Goal: Information Seeking & Learning: Learn about a topic

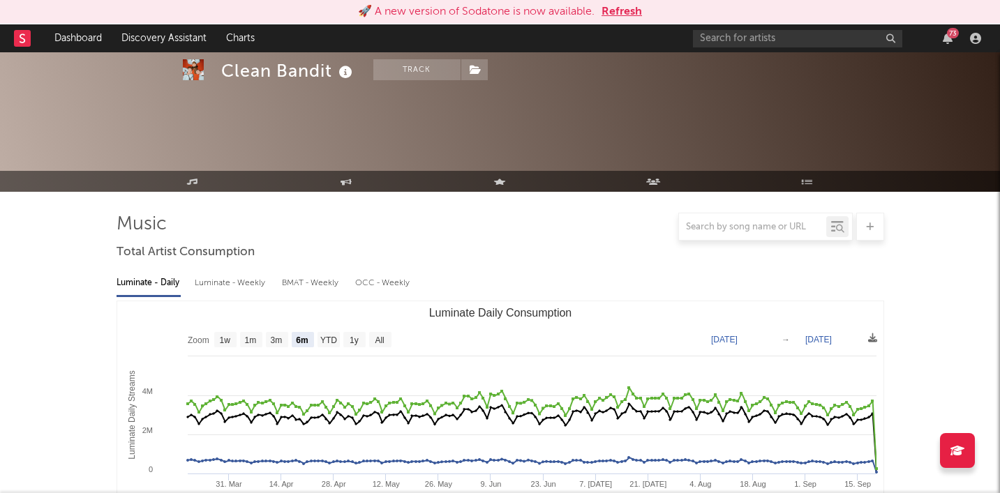
select select "6m"
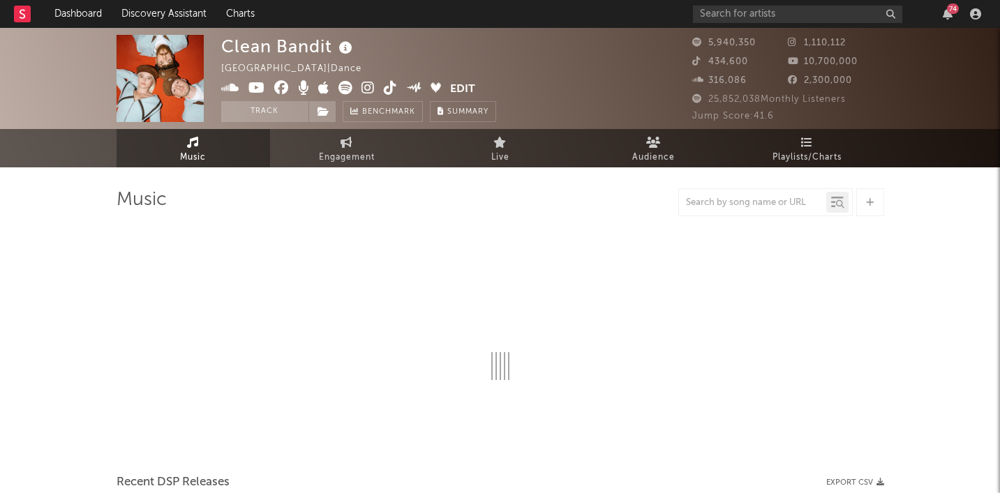
select select "6m"
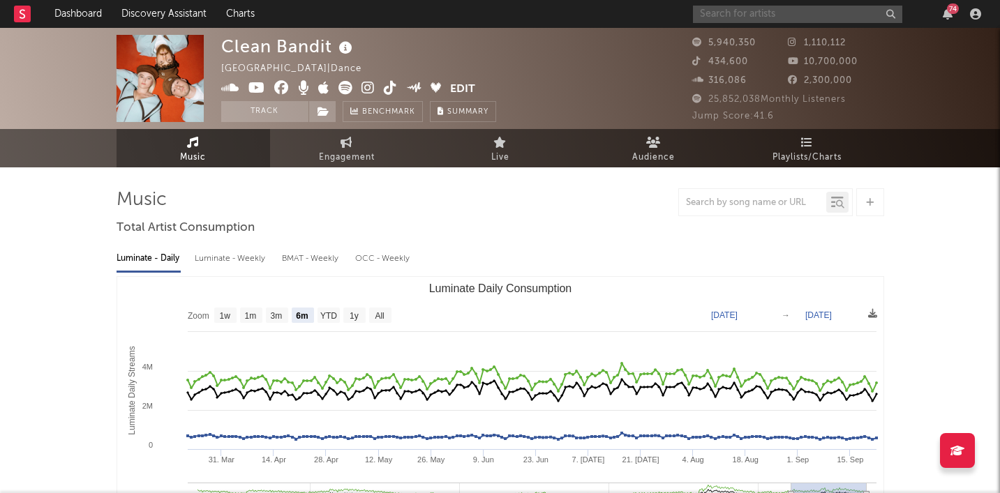
click at [799, 13] on input "text" at bounding box center [797, 14] width 209 height 17
type input "the stranglers"
click at [891, 15] on icon "button" at bounding box center [889, 14] width 7 height 9
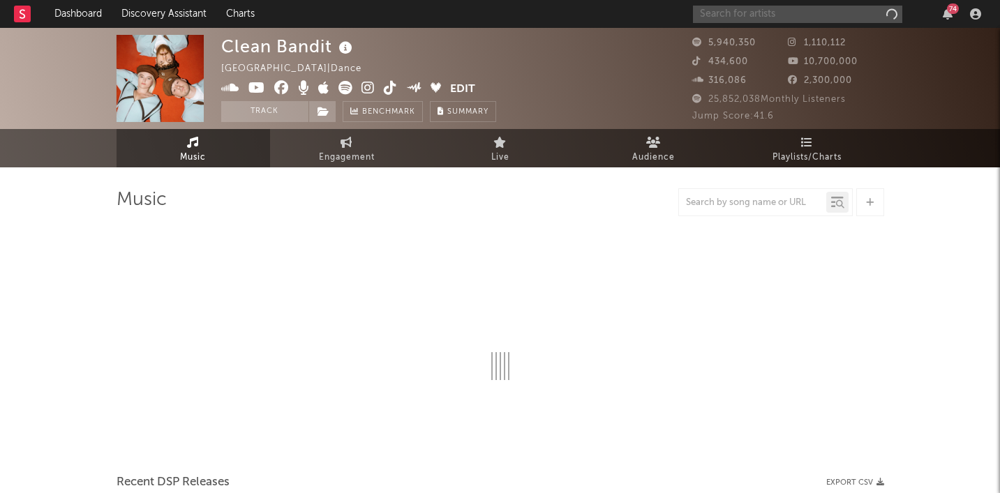
click at [770, 16] on input "text" at bounding box center [797, 14] width 209 height 17
select select "6m"
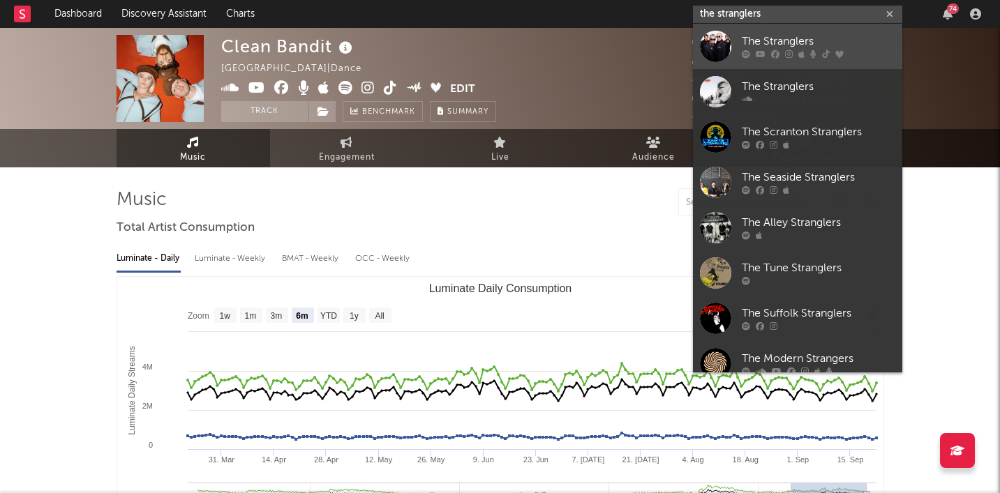
type input "the stranglers"
click at [813, 37] on div "The Stranglers" at bounding box center [819, 41] width 154 height 17
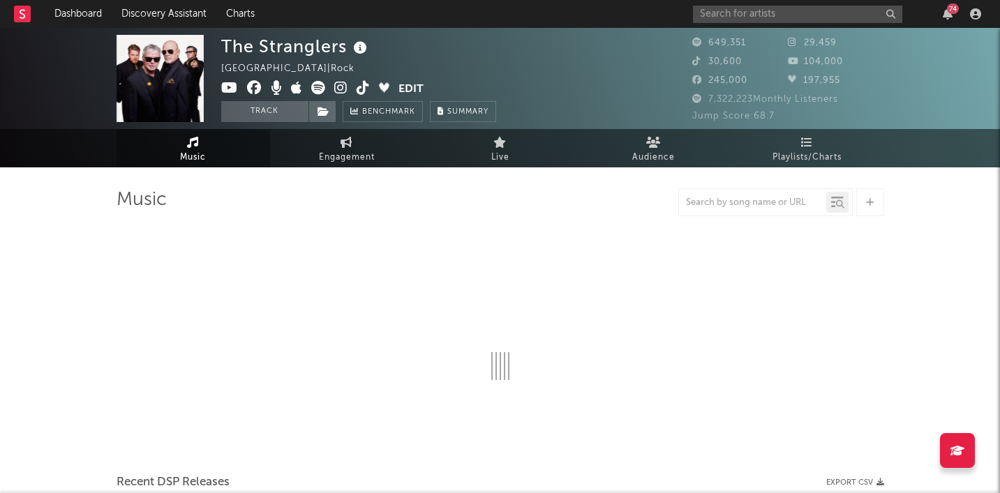
select select "6m"
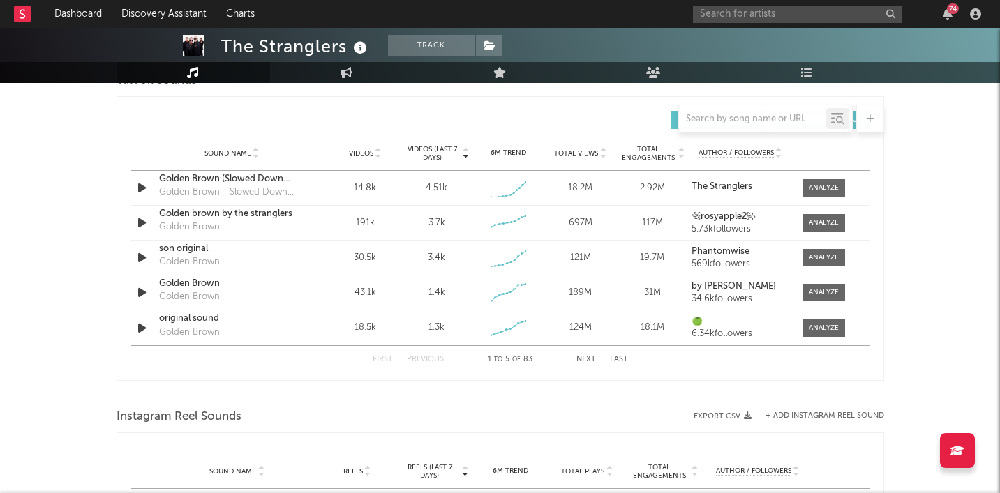
scroll to position [967, 0]
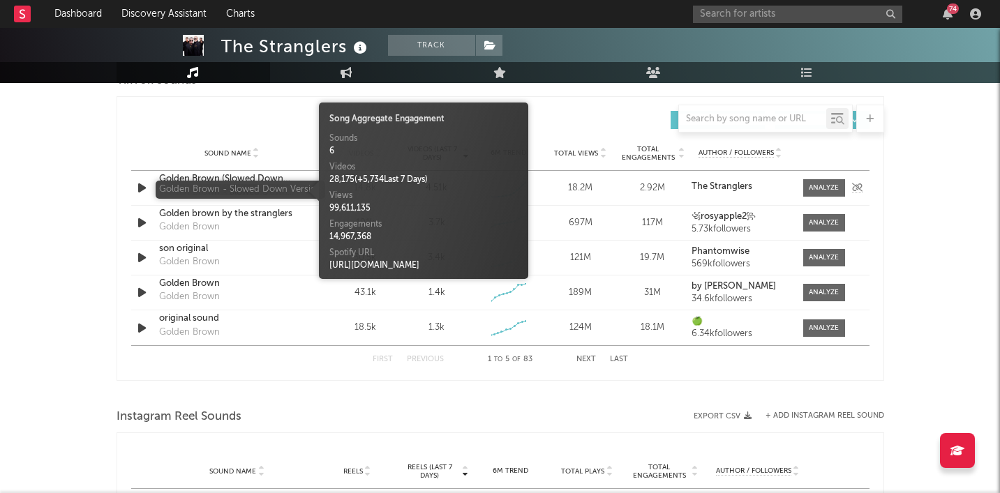
click at [270, 190] on div "Golden Brown - Slowed Down Version" at bounding box center [232, 193] width 146 height 14
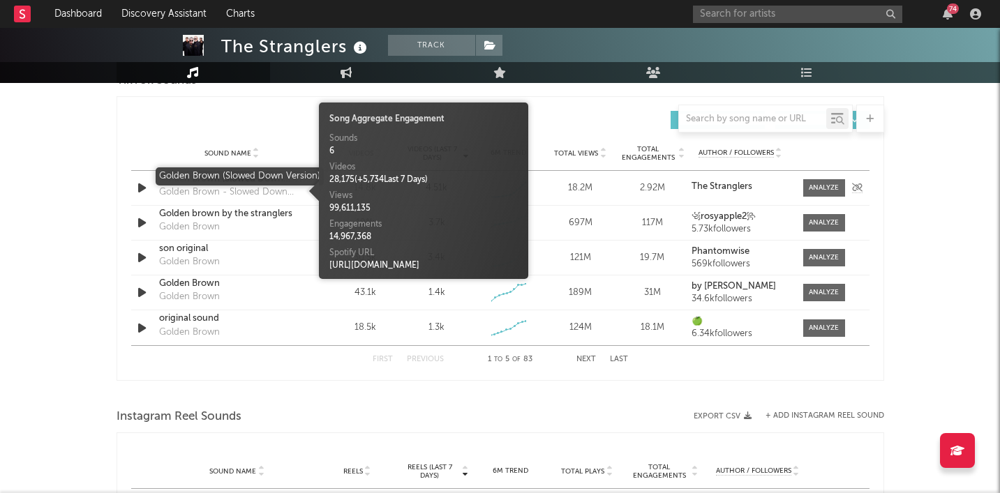
click at [262, 179] on div "Golden Brown (Slowed Down Version)" at bounding box center [232, 179] width 146 height 14
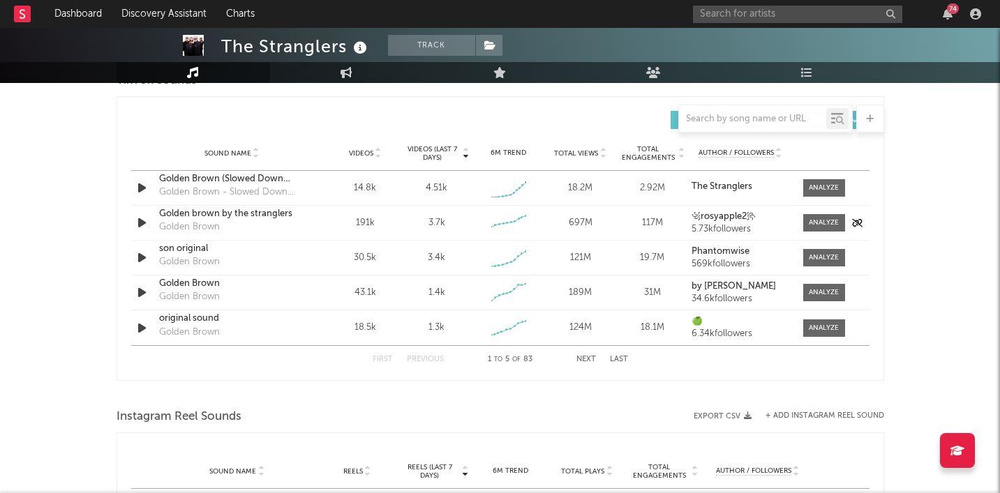
click at [227, 214] on div "Golden brown by the stranglers" at bounding box center [232, 214] width 146 height 14
click at [192, 250] on div "son original" at bounding box center [232, 249] width 146 height 14
click at [216, 320] on div "original sound" at bounding box center [232, 319] width 146 height 14
